Goal: Information Seeking & Learning: Compare options

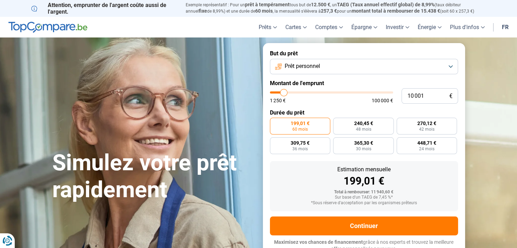
type input "10 500"
type input "10500"
type input "10 750"
type input "10750"
type input "11 000"
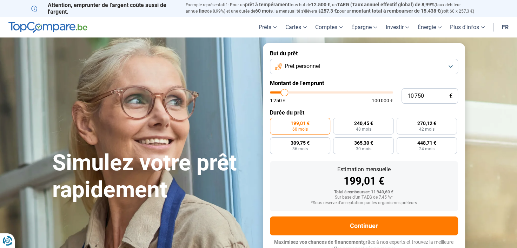
type input "11000"
type input "11 500"
type input "11500"
type input "11 750"
type input "11750"
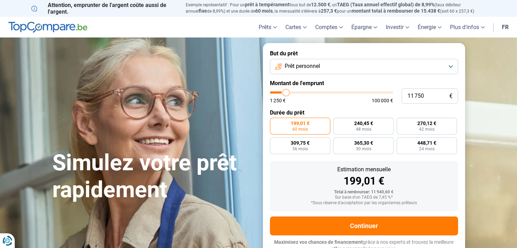
type input "12 000"
type input "12000"
type input "12 250"
type input "12250"
type input "12 500"
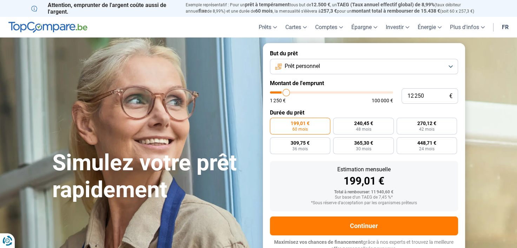
type input "12500"
type input "13 000"
type input "13000"
type input "13 250"
type input "13250"
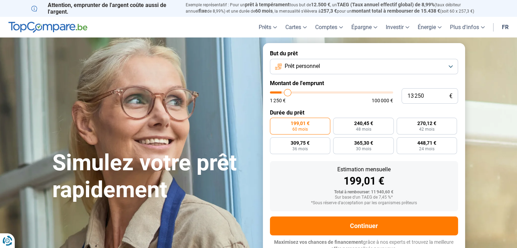
type input "13 500"
type input "13500"
type input "14 250"
type input "14250"
type input "14 500"
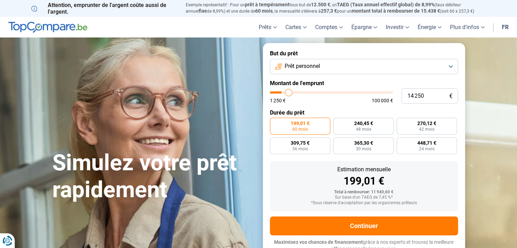
type input "14500"
type input "14 750"
type input "14750"
type input "15 750"
type input "15750"
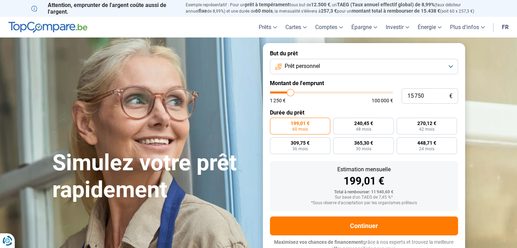
type input "16 500"
type input "16500"
type input "17 750"
type input "17750"
type input "18 750"
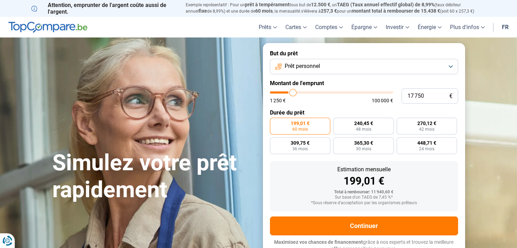
type input "18750"
type input "20 250"
type input "20250"
type input "21 250"
type input "21250"
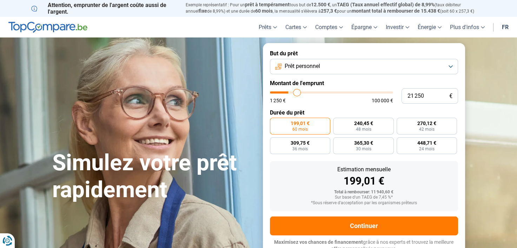
type input "21 750"
type input "21750"
type input "22 000"
type input "22000"
type input "22 500"
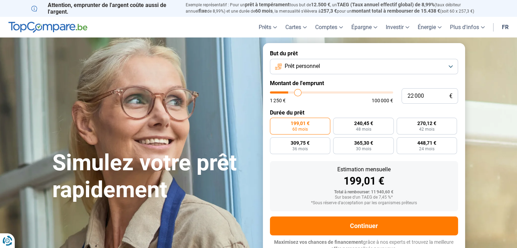
type input "22500"
type input "23 000"
type input "23000"
type input "23 500"
type input "23500"
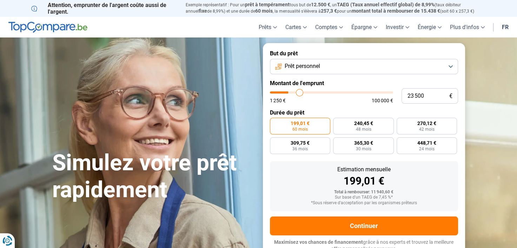
type input "23 750"
type input "23750"
type input "24 500"
type input "24500"
type input "25 500"
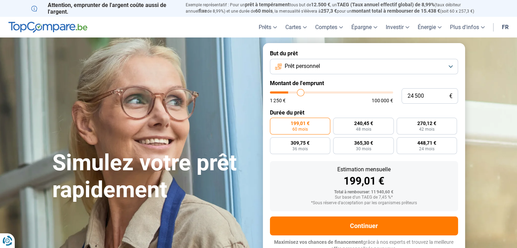
type input "25500"
type input "26 500"
type input "26500"
type input "27 750"
type input "27750"
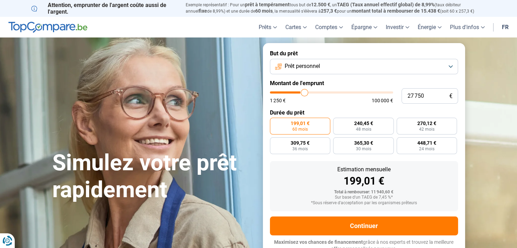
type input "28 500"
type input "28500"
type input "29 000"
type input "29000"
type input "29 500"
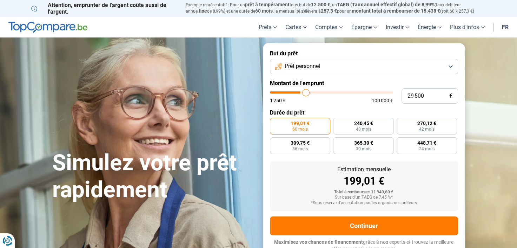
type input "29500"
type input "30 000"
type input "30000"
type input "30 250"
type input "30250"
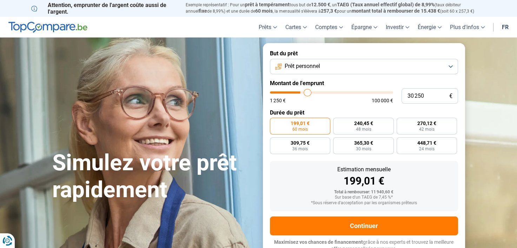
type input "30 750"
type input "30750"
type input "31 000"
type input "31000"
type input "31 250"
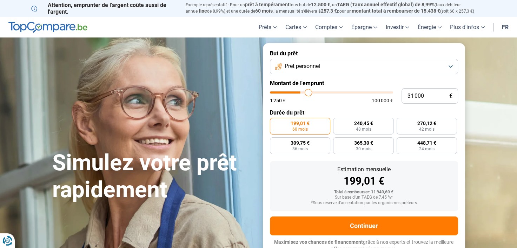
type input "31250"
type input "31 500"
type input "31500"
type input "31 750"
type input "31750"
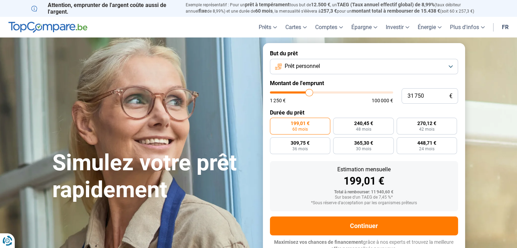
type input "32 000"
type input "32000"
type input "32 250"
type input "32250"
type input "32 750"
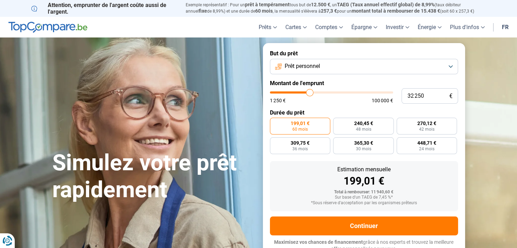
type input "32750"
type input "33 000"
type input "33000"
type input "33 500"
type input "33500"
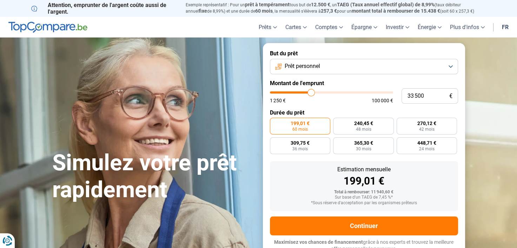
type input "33 750"
type input "33750"
type input "34 000"
type input "34000"
type input "33 750"
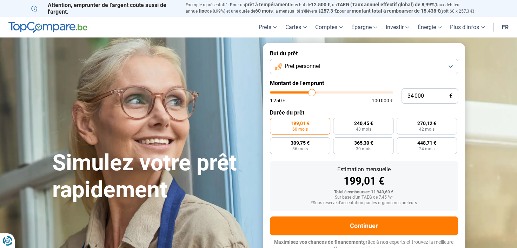
type input "33750"
type input "33 250"
type input "33250"
type input "33 000"
type input "33000"
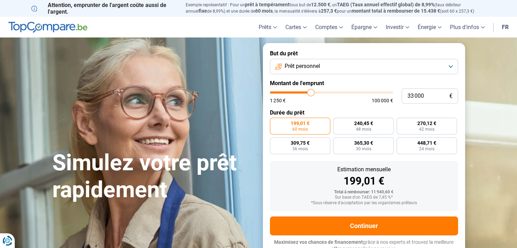
type input "32 500"
type input "32500"
type input "32 250"
type input "32250"
type input "32 000"
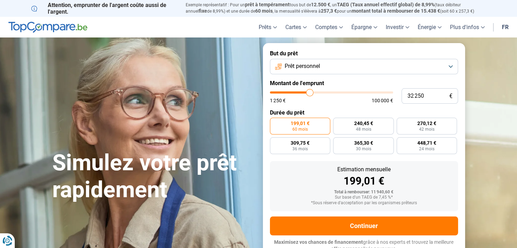
type input "32000"
type input "31 500"
type input "31500"
type input "31 000"
type input "31000"
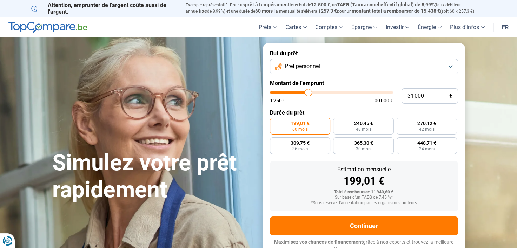
type input "30 750"
type input "30750"
type input "30 500"
type input "30500"
type input "30 250"
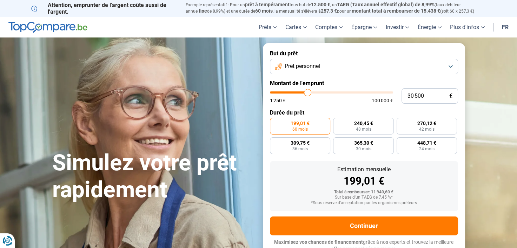
type input "30250"
type input "30 000"
type input "30000"
type input "29 750"
type input "29750"
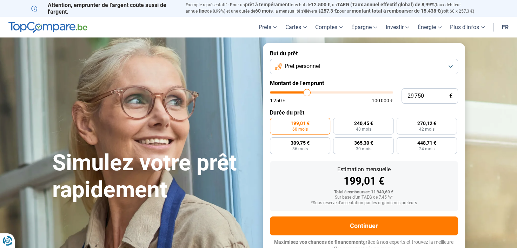
type input "29 500"
type input "29500"
type input "29 250"
type input "29250"
type input "29 000"
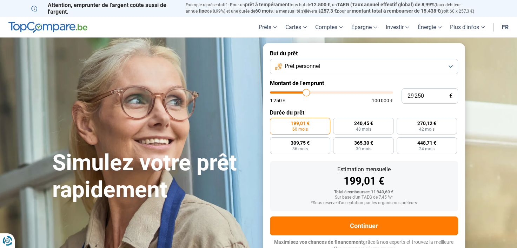
type input "29000"
type input "28 250"
type input "28250"
type input "28 000"
type input "28000"
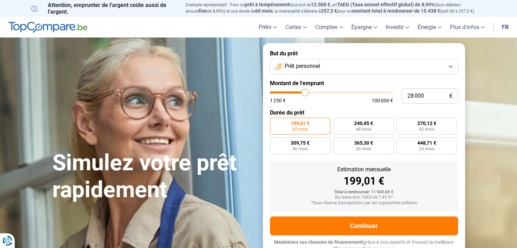
type input "27 500"
type input "27500"
type input "27 250"
type input "27250"
type input "27 000"
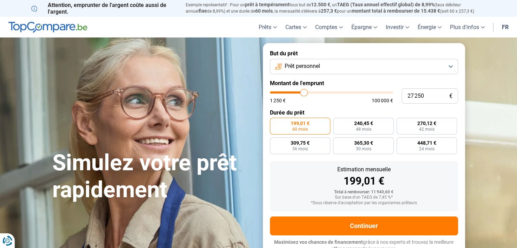
type input "27000"
type input "26 750"
type input "26750"
type input "26 500"
type input "26500"
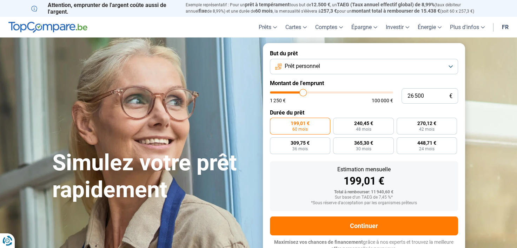
type input "26 000"
type input "26000"
type input "25 750"
type input "25750"
type input "25 500"
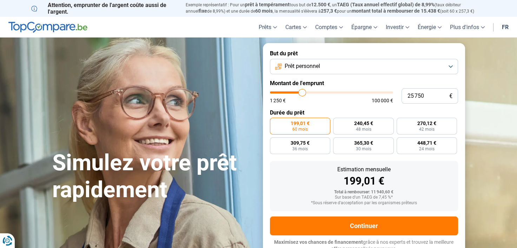
type input "25500"
type input "25 250"
type input "25250"
type input "25 000"
type input "25000"
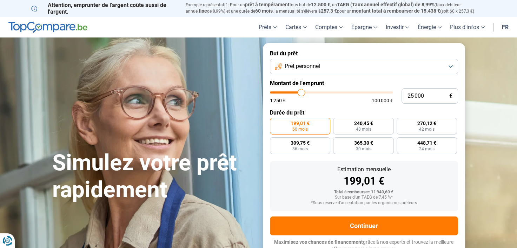
type input "24 750"
type input "24750"
type input "24 500"
type input "24500"
type input "24 250"
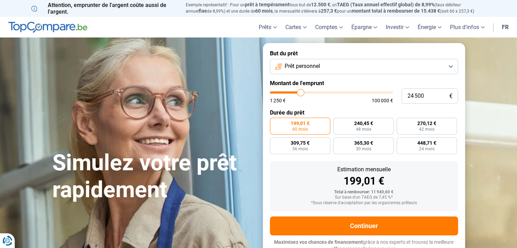
type input "24250"
type input "23 750"
type input "23750"
type input "23 500"
type input "23500"
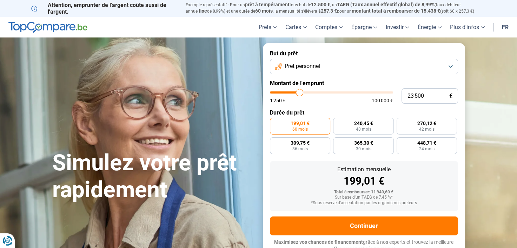
type input "23 250"
type input "23250"
type input "23 000"
type input "23000"
type input "22 750"
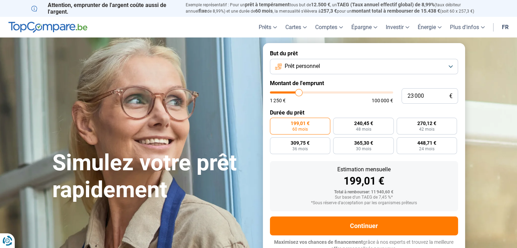
type input "22750"
type input "22 500"
type input "22500"
type input "22 250"
type input "22250"
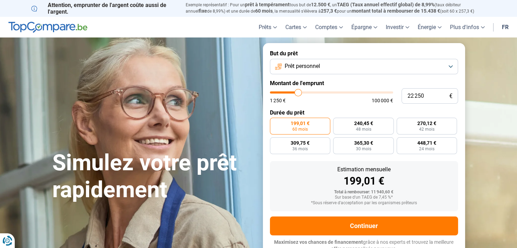
type input "22 000"
type input "22000"
type input "21 750"
type input "21750"
type input "21 500"
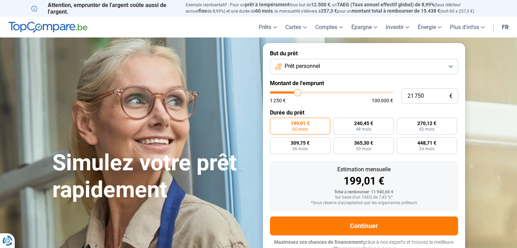
type input "21500"
type input "21 250"
type input "21250"
type input "21 000"
type input "21000"
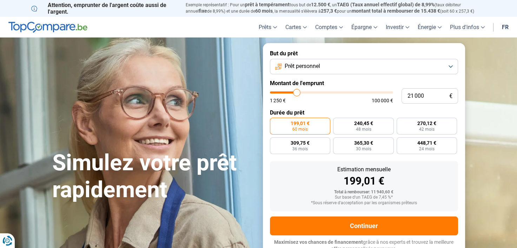
type input "20 750"
type input "20750"
type input "20 500"
type input "20500"
type input "20 250"
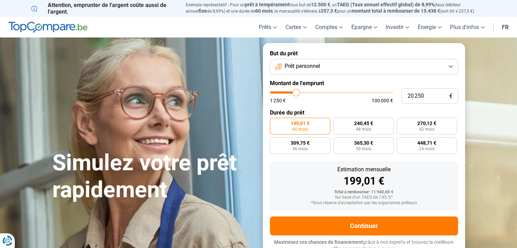
type input "20250"
type input "20 000"
type input "20000"
type input "19 750"
type input "19750"
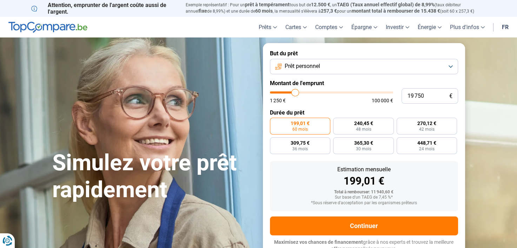
type input "19 500"
type input "19500"
type input "19 250"
type input "19250"
type input "19 000"
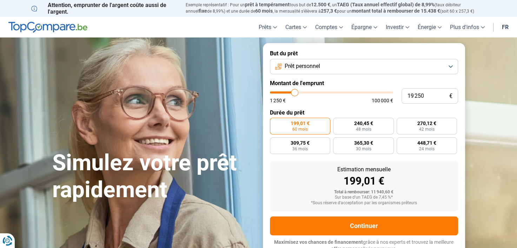
type input "19000"
type input "18 750"
type input "18750"
type input "18 500"
type input "18500"
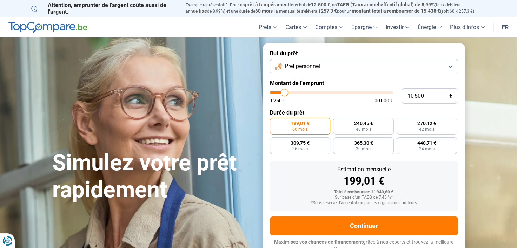
click at [284, 94] on input "range" at bounding box center [331, 93] width 123 height 2
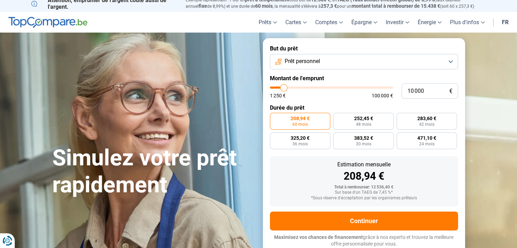
click at [283, 89] on input "range" at bounding box center [331, 88] width 123 height 2
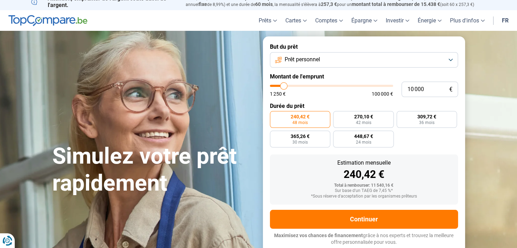
scroll to position [0, 0]
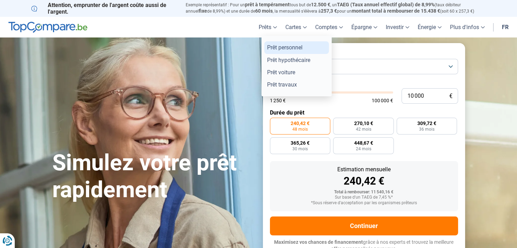
click at [268, 48] on link "Prêt personnel" at bounding box center [296, 47] width 65 height 12
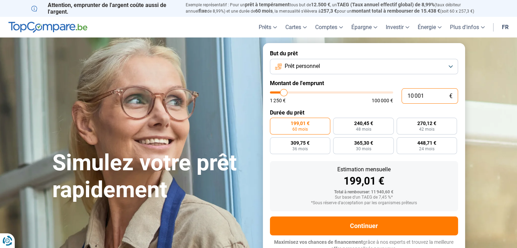
click at [427, 97] on input "10 001" at bounding box center [429, 95] width 56 height 15
click at [282, 94] on input "range" at bounding box center [331, 93] width 123 height 2
type input "10000"
radio input "true"
